Goal: Register for event/course

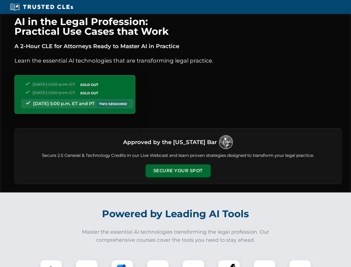
click at [178, 171] on button "Secure Your Spot" at bounding box center [178, 170] width 65 height 13
click at [51, 263] on img at bounding box center [51, 271] width 16 height 16
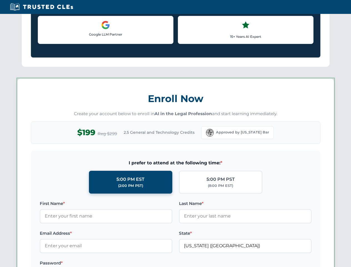
click at [122, 263] on label "Password *" at bounding box center [106, 263] width 133 height 7
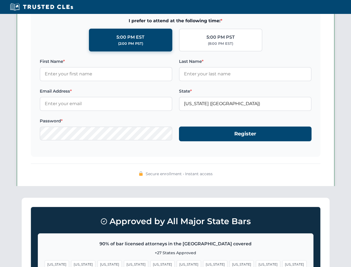
click at [256, 263] on span "[US_STATE]" at bounding box center [268, 264] width 24 height 8
